Goal: Navigation & Orientation: Understand site structure

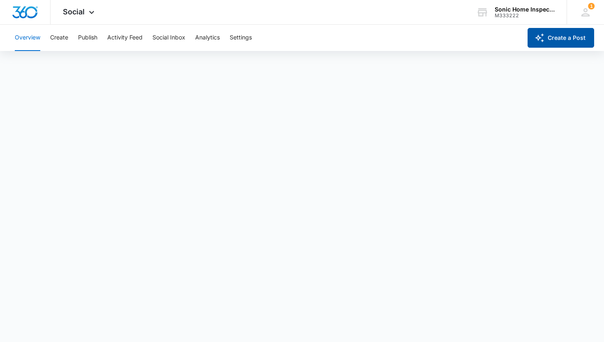
click at [560, 37] on button "Create a Post" at bounding box center [561, 38] width 67 height 20
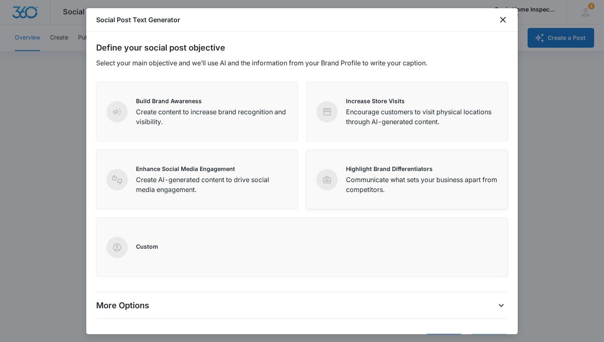
scroll to position [29, 0]
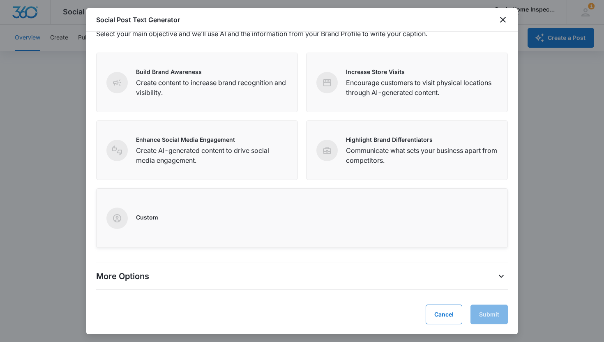
click at [209, 226] on div "Custom" at bounding box center [301, 218] width 391 height 21
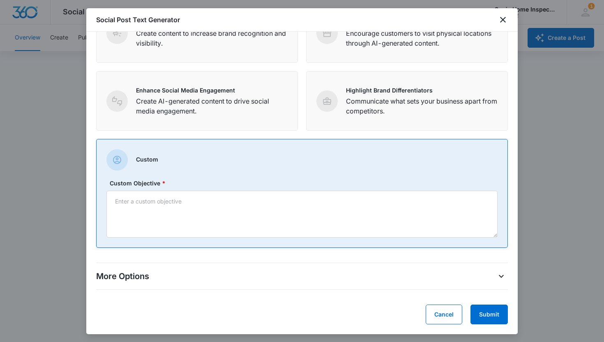
scroll to position [0, 0]
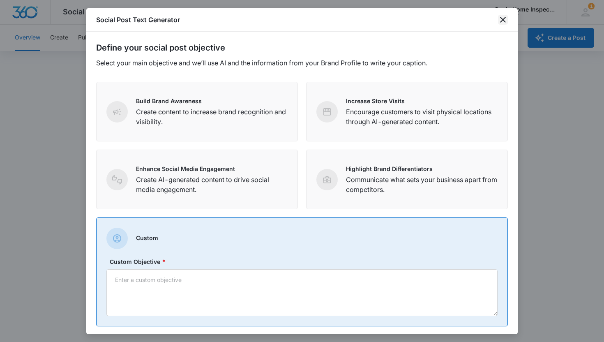
click at [501, 20] on icon "close" at bounding box center [503, 20] width 10 height 10
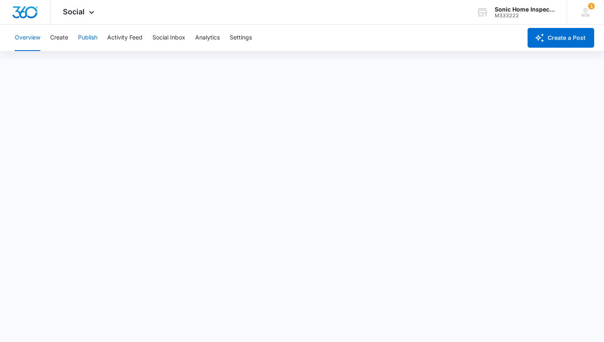
click at [91, 37] on button "Publish" at bounding box center [87, 38] width 19 height 26
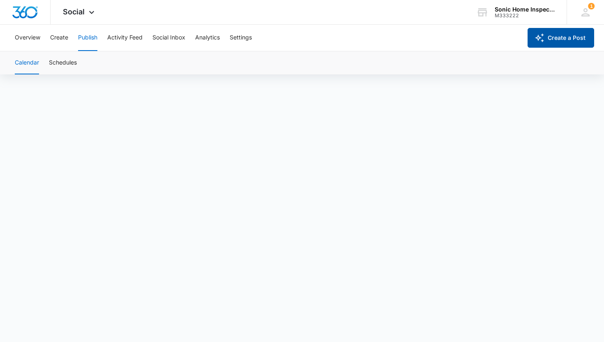
click at [556, 43] on button "Create a Post" at bounding box center [561, 38] width 67 height 20
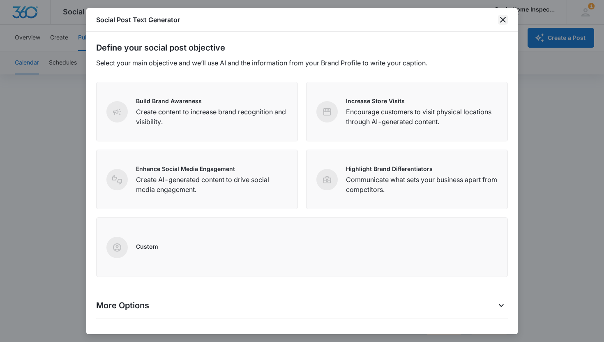
click at [502, 22] on icon "close" at bounding box center [503, 20] width 10 height 10
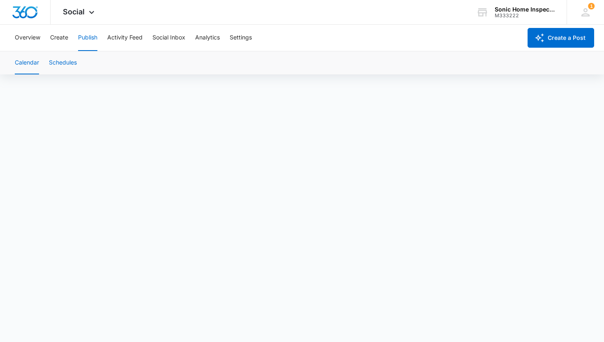
click at [63, 64] on button "Schedules" at bounding box center [63, 62] width 28 height 23
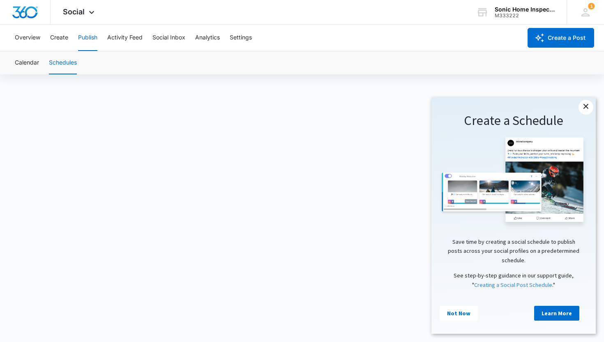
click at [588, 110] on link "×" at bounding box center [586, 107] width 15 height 15
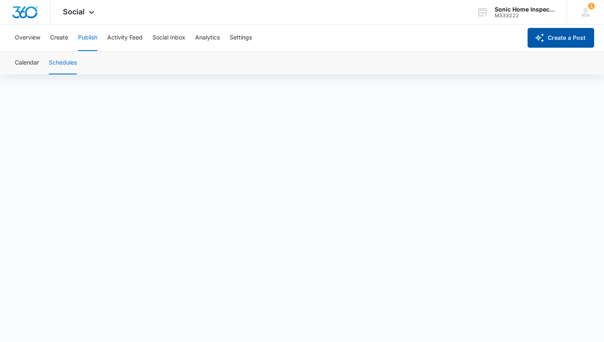
click at [570, 37] on button "Create a Post" at bounding box center [561, 38] width 67 height 20
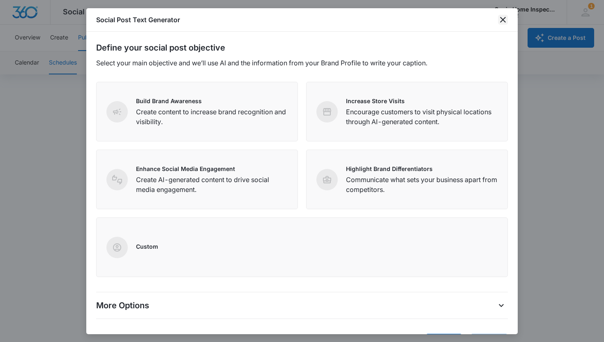
click at [506, 18] on icon "close" at bounding box center [503, 20] width 10 height 10
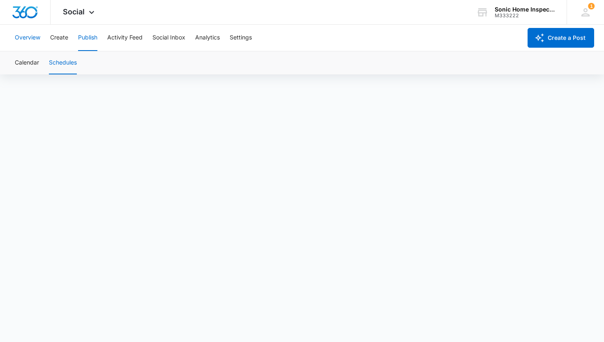
click at [26, 37] on button "Overview" at bounding box center [27, 38] width 25 height 26
click at [59, 38] on button "Create" at bounding box center [59, 38] width 18 height 26
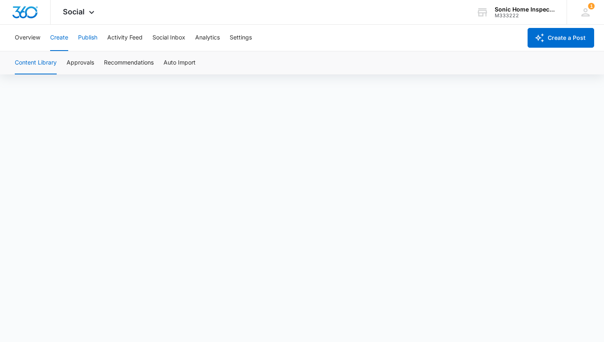
click at [88, 41] on button "Publish" at bounding box center [87, 38] width 19 height 26
click at [123, 37] on button "Activity Feed" at bounding box center [124, 38] width 35 height 26
click at [174, 38] on button "Social Inbox" at bounding box center [168, 38] width 33 height 26
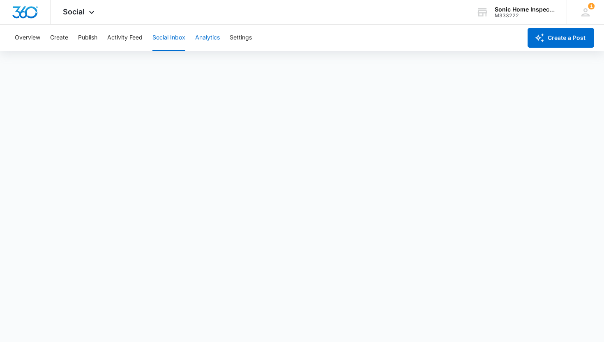
click at [208, 37] on button "Analytics" at bounding box center [207, 38] width 25 height 26
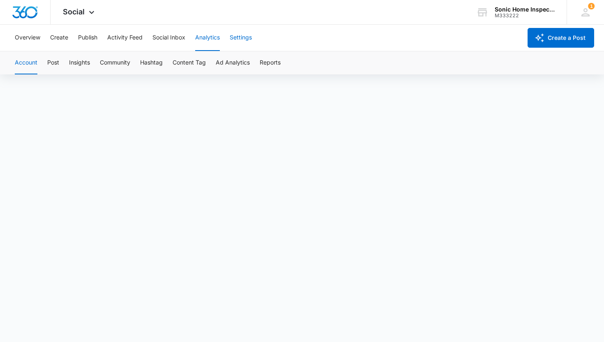
click at [245, 35] on button "Settings" at bounding box center [241, 38] width 22 height 26
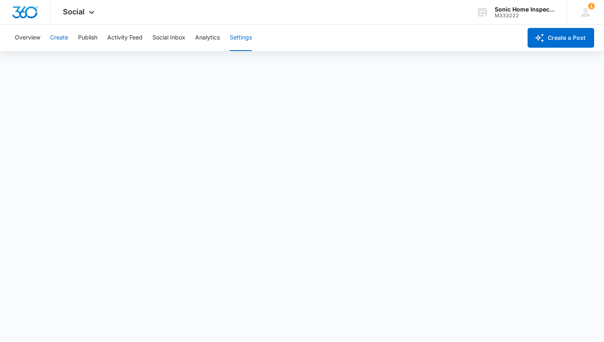
click at [57, 37] on button "Create" at bounding box center [59, 38] width 18 height 26
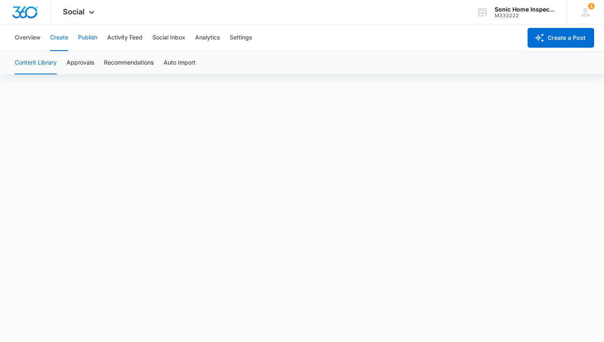
click at [92, 37] on button "Publish" at bounding box center [87, 38] width 19 height 26
click at [22, 9] on img "Dashboard" at bounding box center [25, 12] width 26 height 12
